Goal: Find specific page/section: Find specific page/section

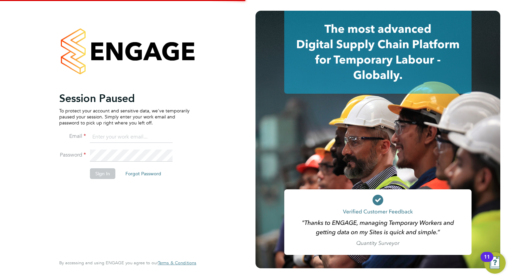
type input "[EMAIL_ADDRESS][DOMAIN_NAME]"
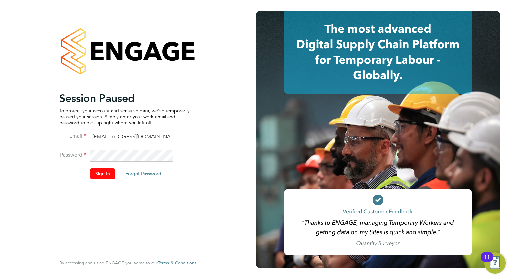
drag, startPoint x: 104, startPoint y: 163, endPoint x: 106, endPoint y: 168, distance: 5.0
click at [104, 163] on li "Password" at bounding box center [124, 158] width 130 height 19
click at [106, 168] on button "Sign In" at bounding box center [102, 173] width 25 height 11
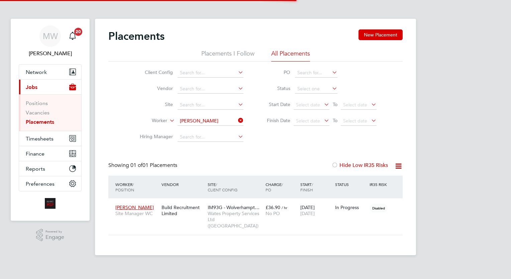
scroll to position [25, 58]
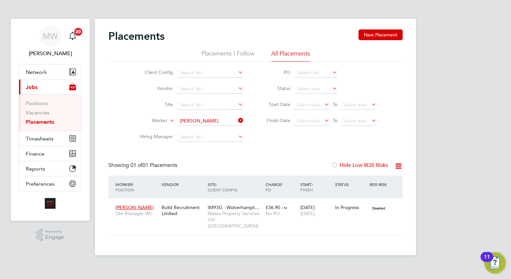
click at [237, 120] on icon at bounding box center [237, 120] width 0 height 9
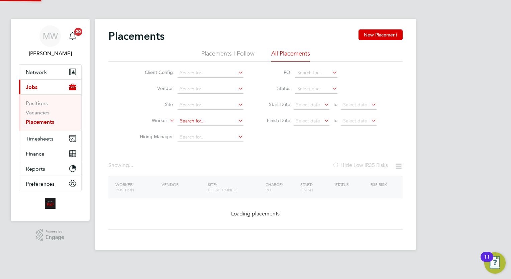
click at [222, 121] on input at bounding box center [210, 120] width 66 height 9
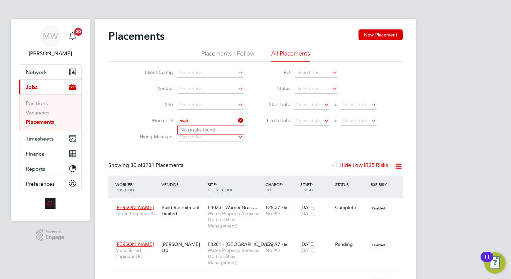
type input "svet"
click at [274, 162] on div "Showing 30 of 3231 Placements Hide Low IR35 Risks" at bounding box center [255, 169] width 294 height 14
click at [214, 118] on input at bounding box center [210, 120] width 66 height 9
click at [220, 129] on b "Jackson" at bounding box center [239, 130] width 39 height 6
type input "Jermaine Jackson"
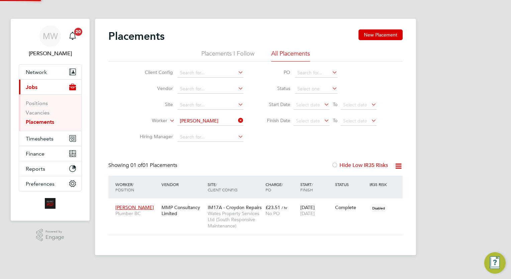
scroll to position [31, 58]
click at [237, 120] on icon at bounding box center [237, 120] width 0 height 9
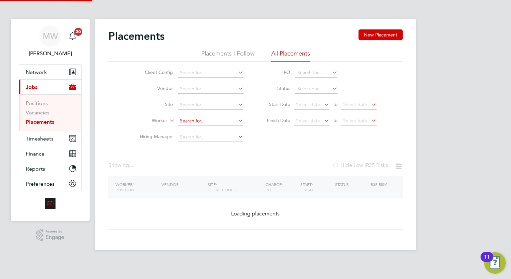
click at [214, 120] on input at bounding box center [210, 120] width 66 height 9
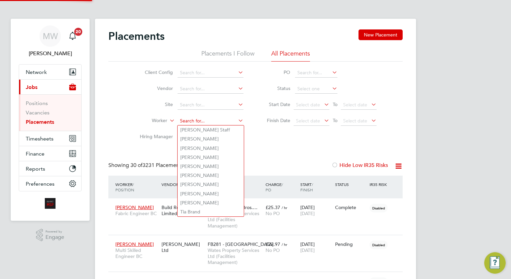
scroll to position [19, 46]
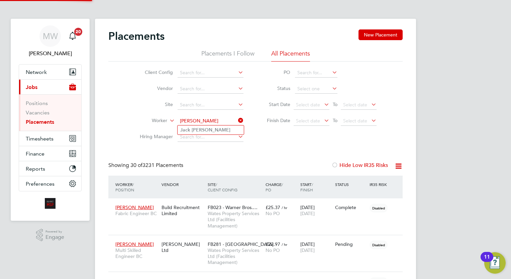
click at [212, 129] on li "Jack Fisher" at bounding box center [210, 129] width 66 height 9
type input "Jack Fisher"
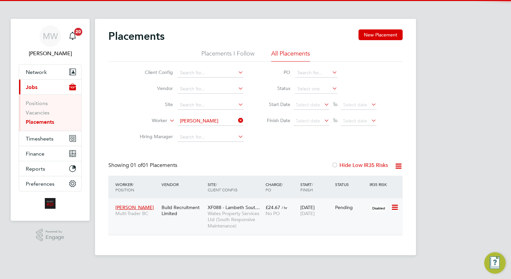
click at [267, 219] on div "£24.67 / hr No PO" at bounding box center [281, 210] width 35 height 19
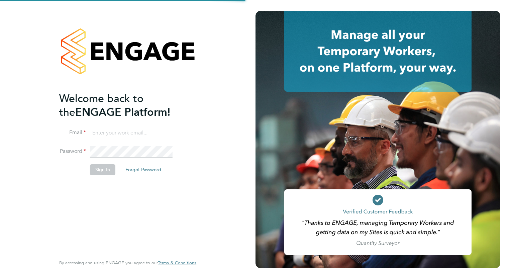
type input "wates@alliance-msp.co.uk"
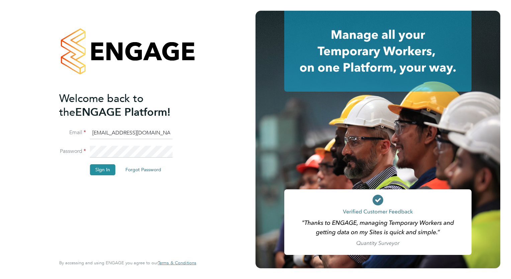
click at [110, 176] on li "Sign In Forgot Password" at bounding box center [124, 172] width 130 height 17
click at [109, 171] on button "Sign In" at bounding box center [102, 169] width 25 height 11
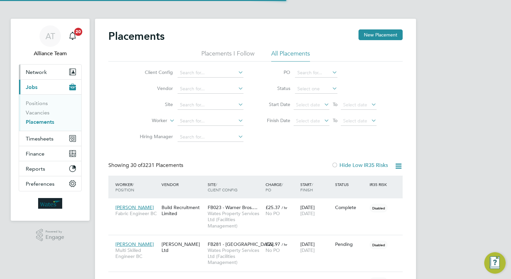
click at [39, 70] on span "Network" at bounding box center [36, 72] width 21 height 6
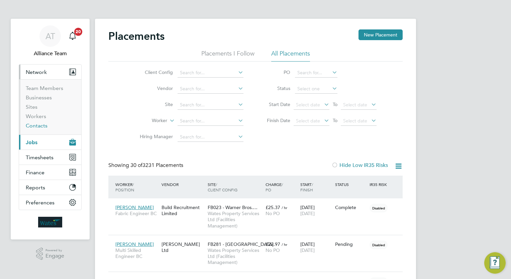
click at [32, 125] on link "Contacts" at bounding box center [37, 125] width 22 height 6
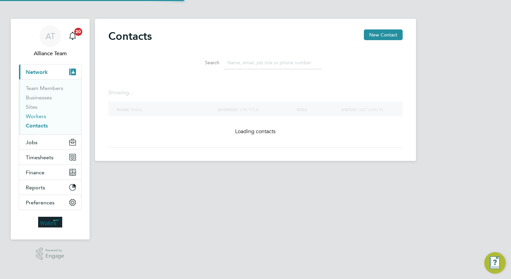
click at [40, 114] on link "Workers" at bounding box center [36, 116] width 20 height 6
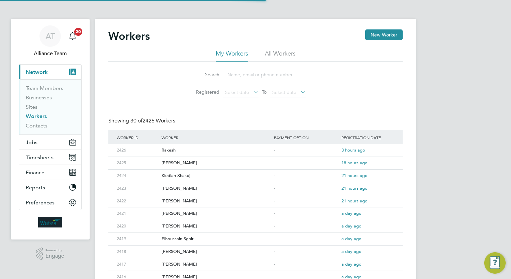
click at [267, 50] on li "All Workers" at bounding box center [280, 55] width 31 height 12
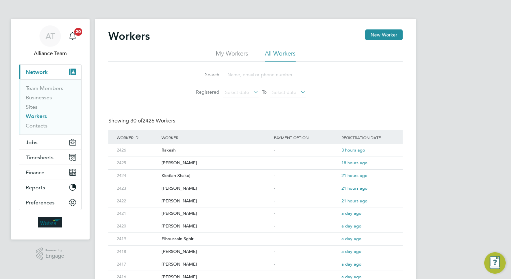
click at [279, 70] on input at bounding box center [273, 74] width 98 height 13
click at [263, 71] on input at bounding box center [273, 74] width 98 height 13
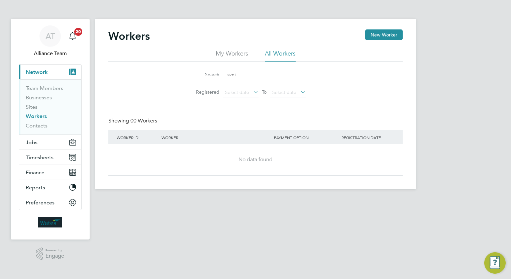
click at [233, 77] on input "svet" at bounding box center [273, 74] width 98 height 13
click at [243, 77] on input "svet" at bounding box center [273, 74] width 98 height 13
drag, startPoint x: 243, startPoint y: 77, endPoint x: 226, endPoint y: 74, distance: 17.5
click at [226, 74] on input "svet" at bounding box center [273, 74] width 98 height 13
type input "svet"
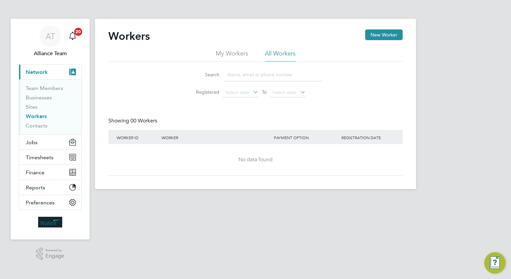
click at [269, 31] on div "Workers New Worker" at bounding box center [255, 39] width 294 height 20
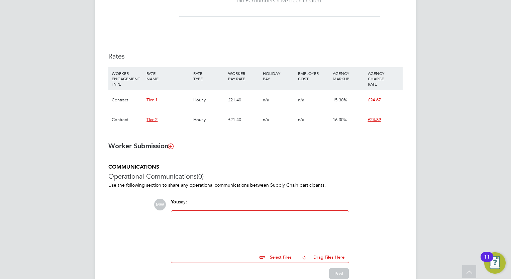
scroll to position [429, 0]
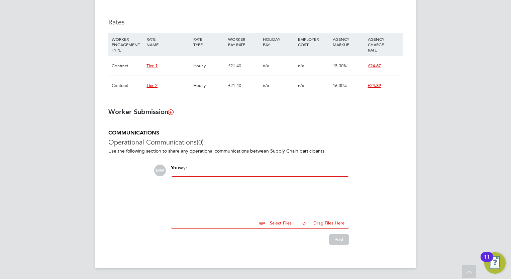
click at [211, 190] on div at bounding box center [259, 194] width 169 height 29
click at [278, 222] on input "file" at bounding box center [294, 221] width 100 height 9
type input "C:\fakepath\Fw_ Jack Fisher COC.zip"
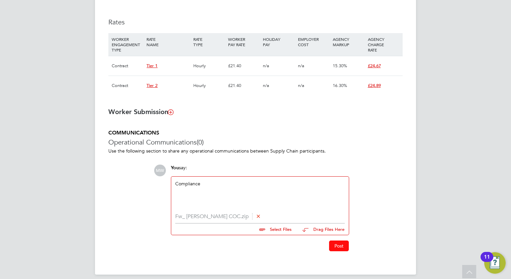
click at [336, 247] on button "Post" at bounding box center [339, 245] width 20 height 11
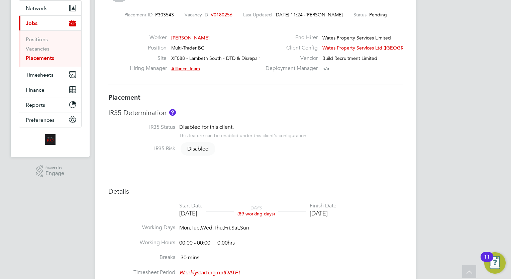
scroll to position [0, 0]
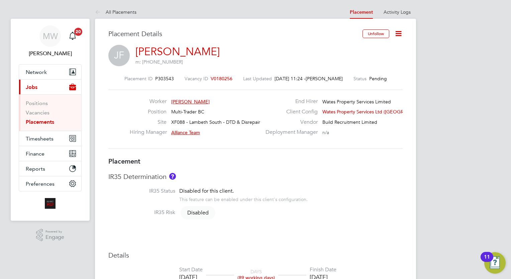
click at [46, 125] on ul "Positions Vacancies Placements" at bounding box center [50, 112] width 62 height 36
click at [47, 122] on link "Placements" at bounding box center [40, 122] width 28 height 6
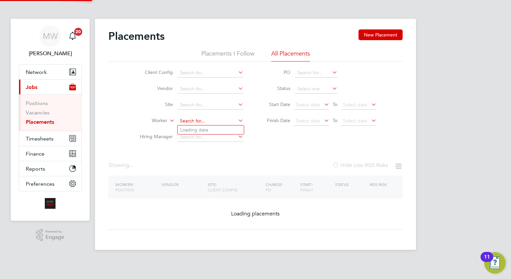
click at [206, 121] on input at bounding box center [210, 120] width 66 height 9
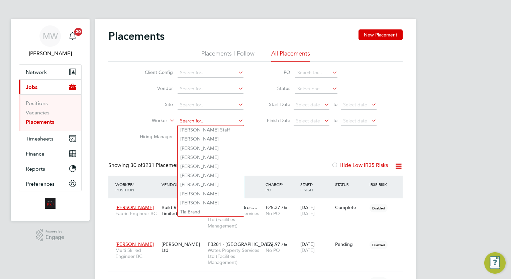
scroll to position [19, 46]
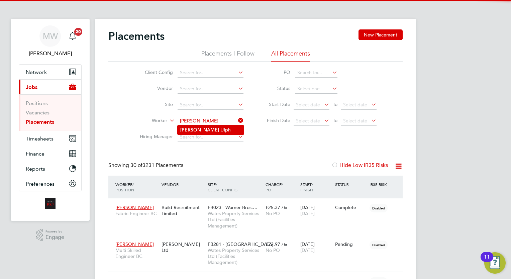
click at [213, 130] on li "Billy Ulp h" at bounding box center [210, 129] width 66 height 9
type input "[PERSON_NAME]"
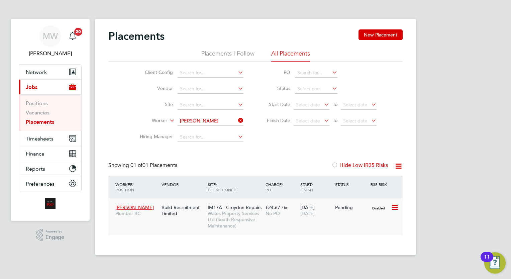
click at [249, 208] on span "IM17A - Croydon Repairs" at bounding box center [234, 207] width 54 height 6
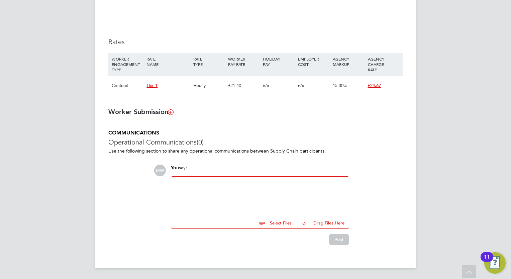
click at [245, 188] on div at bounding box center [259, 194] width 169 height 29
click at [281, 224] on input "file" at bounding box center [294, 221] width 100 height 9
type input "C:\fakepath\[PERSON_NAME] - COC.zip"
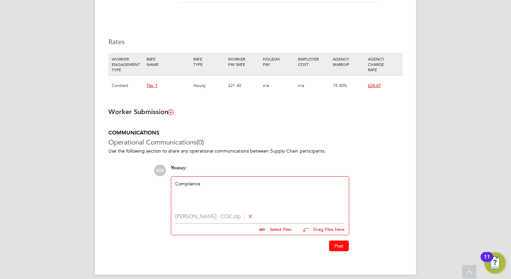
click at [344, 247] on button "Post" at bounding box center [339, 245] width 20 height 11
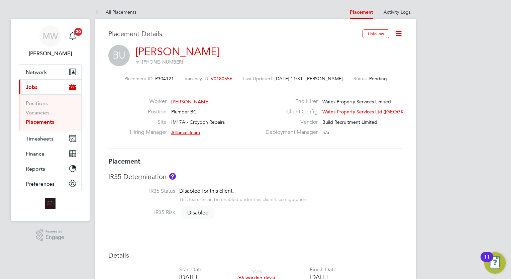
click at [293, 193] on div "Disabled for this client. This feature can be enabled under this client's confi…" at bounding box center [243, 194] width 128 height 15
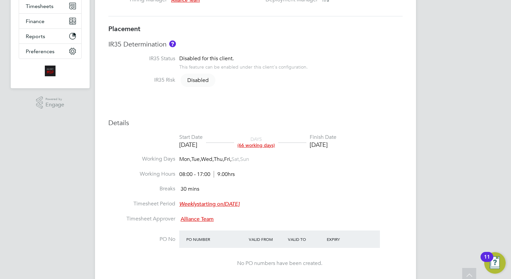
scroll to position [134, 0]
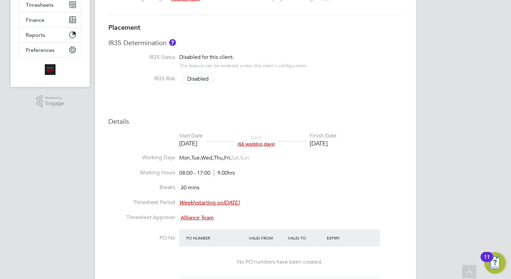
click at [376, 177] on li "Working Hours 08:00 - 17:00 9.00hrs" at bounding box center [255, 176] width 294 height 15
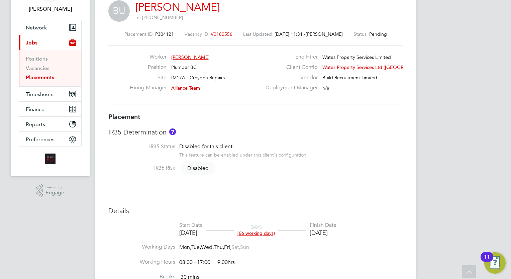
scroll to position [0, 0]
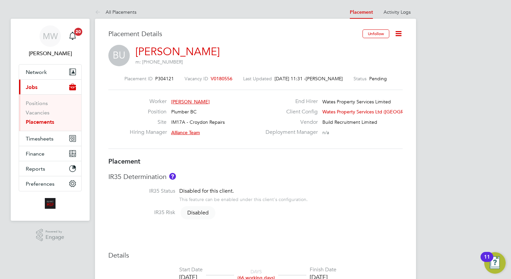
click at [51, 123] on link "Placements" at bounding box center [40, 122] width 28 height 6
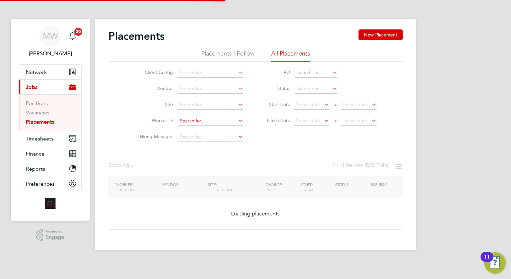
click at [187, 121] on input at bounding box center [210, 120] width 66 height 9
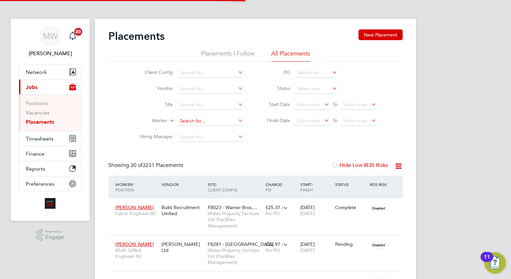
scroll to position [19, 46]
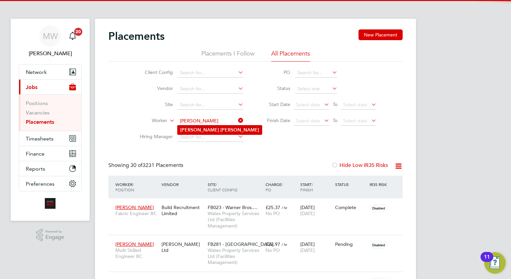
click at [217, 127] on li "[PERSON_NAME]" at bounding box center [219, 129] width 84 height 9
type input "[PERSON_NAME]"
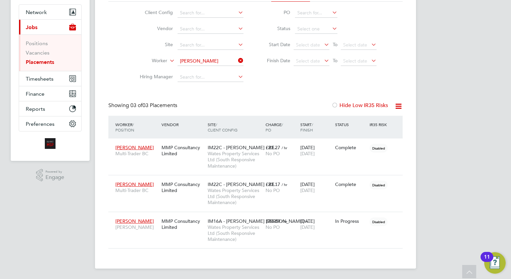
click at [237, 58] on icon at bounding box center [237, 60] width 0 height 9
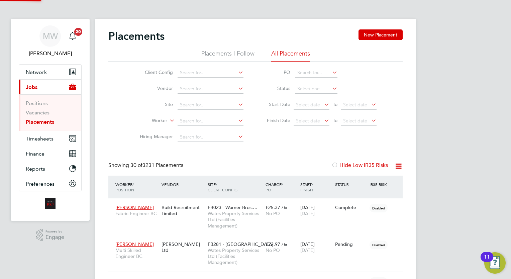
click at [200, 114] on li "Worker" at bounding box center [189, 121] width 126 height 16
click at [197, 118] on input at bounding box center [210, 120] width 66 height 9
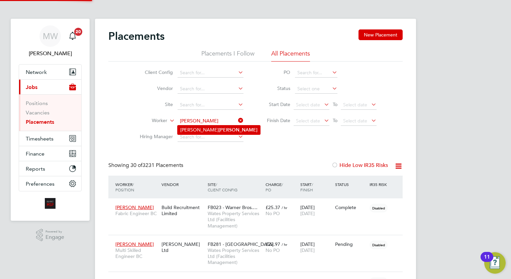
click at [218, 121] on input "[PERSON_NAME]" at bounding box center [210, 120] width 66 height 9
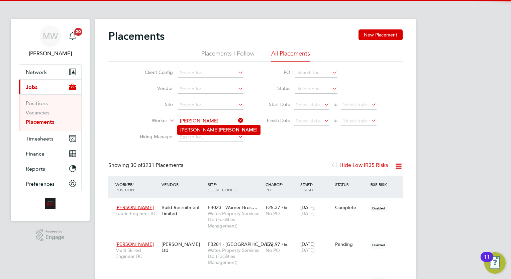
click at [221, 130] on li "[PERSON_NAME]" at bounding box center [218, 129] width 83 height 9
type input "[PERSON_NAME]"
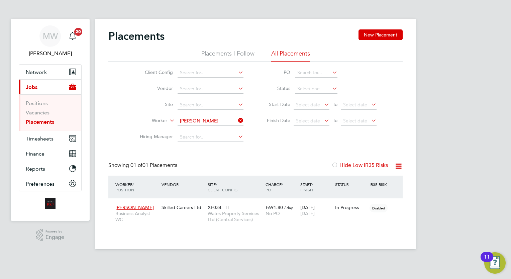
click at [237, 120] on icon at bounding box center [237, 120] width 0 height 9
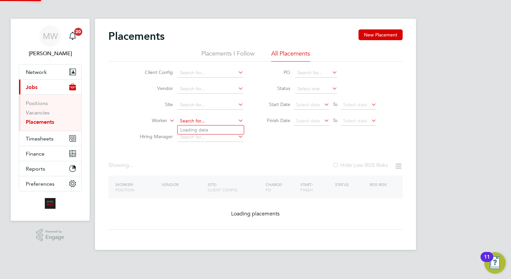
click at [216, 122] on input at bounding box center [210, 120] width 66 height 9
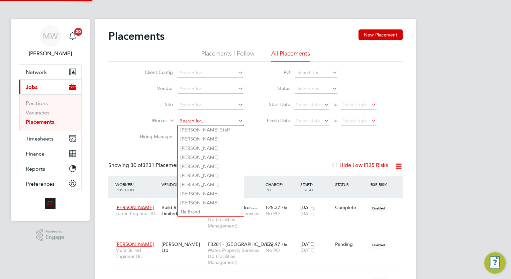
scroll to position [19, 46]
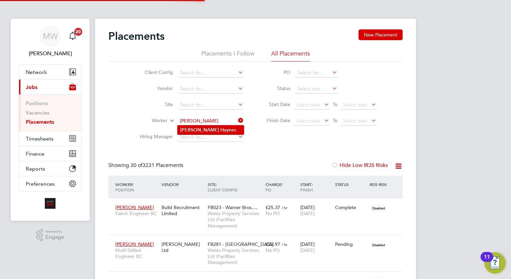
click at [222, 129] on li "[PERSON_NAME] s" at bounding box center [210, 129] width 66 height 9
type input "[PERSON_NAME]"
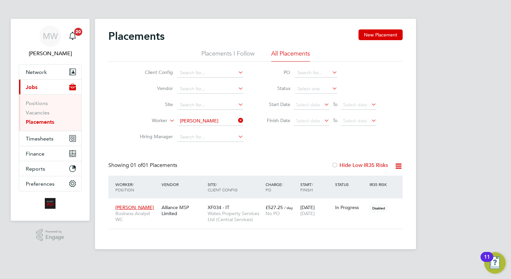
click at [237, 118] on icon at bounding box center [237, 120] width 0 height 9
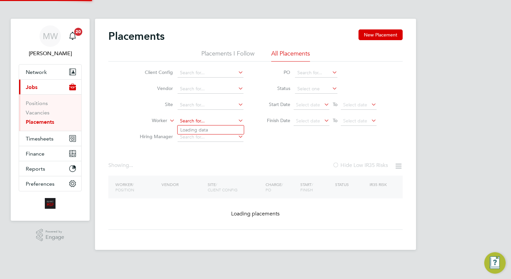
click at [219, 121] on input at bounding box center [210, 120] width 66 height 9
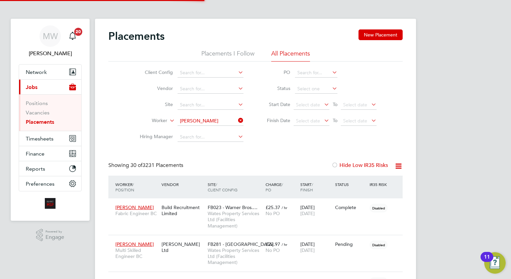
click at [218, 128] on li "[PERSON_NAME] [PERSON_NAME]" at bounding box center [223, 129] width 93 height 9
type input "[PERSON_NAME]"
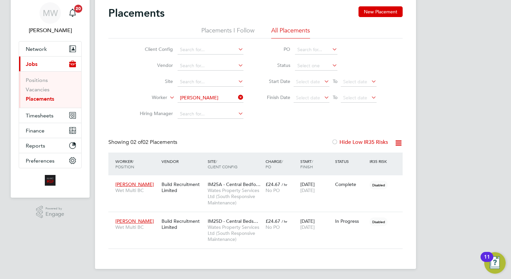
click at [244, 98] on li "Worker [PERSON_NAME]" at bounding box center [189, 98] width 126 height 16
click at [231, 97] on ul "Client Config Vendor Site Worker Hiring Manager" at bounding box center [189, 82] width 126 height 80
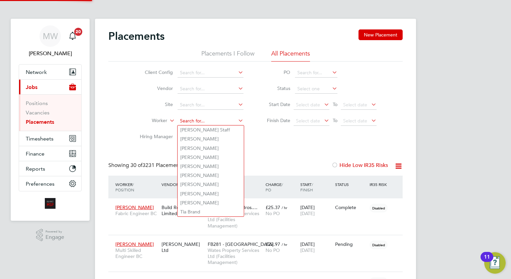
scroll to position [3, 3]
click at [202, 120] on input at bounding box center [210, 120] width 66 height 9
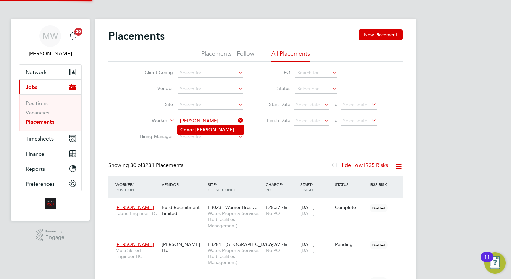
click at [212, 129] on li "[PERSON_NAME]" at bounding box center [210, 129] width 66 height 9
type input "[PERSON_NAME]"
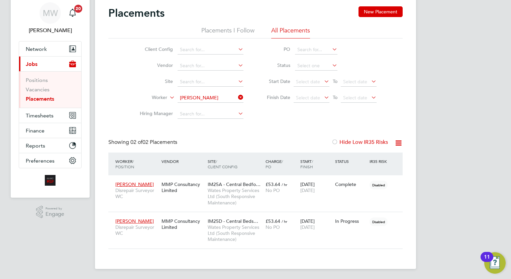
drag, startPoint x: 239, startPoint y: 96, endPoint x: 230, endPoint y: 99, distance: 9.9
click at [237, 96] on icon at bounding box center [237, 97] width 0 height 9
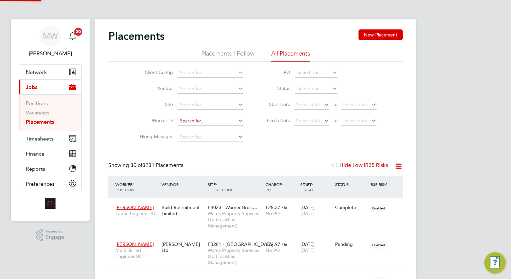
click at [202, 124] on input at bounding box center [210, 120] width 66 height 9
click at [207, 136] on li "[PERSON_NAME]" at bounding box center [220, 138] width 87 height 9
type input "[PERSON_NAME]"
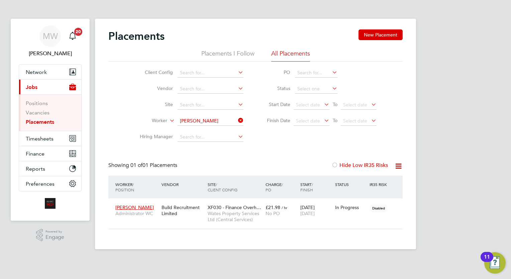
click at [237, 117] on icon at bounding box center [237, 120] width 0 height 9
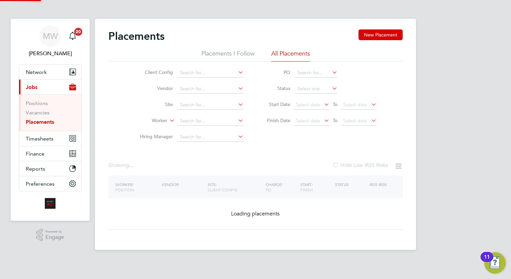
click at [230, 121] on input at bounding box center [210, 120] width 66 height 9
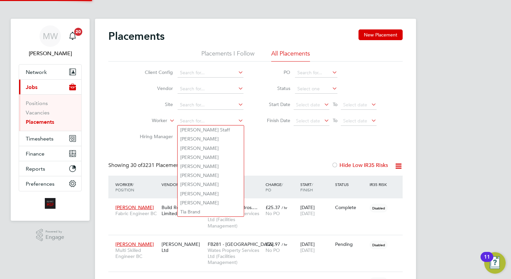
scroll to position [19, 46]
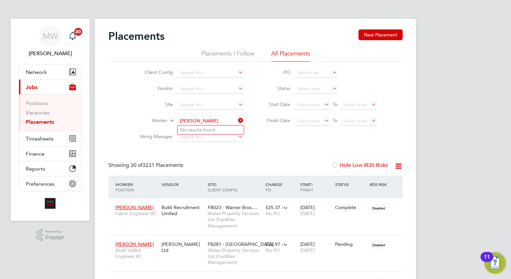
click at [203, 120] on input "[PERSON_NAME]" at bounding box center [210, 120] width 66 height 9
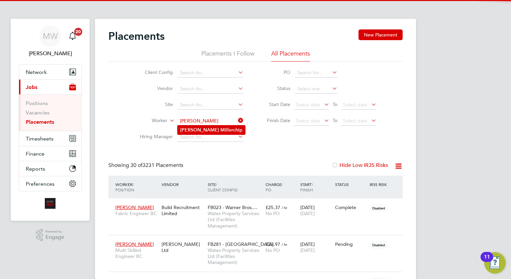
click at [222, 128] on li "[PERSON_NAME]" at bounding box center [210, 129] width 67 height 9
type input "[PERSON_NAME]"
